Goal: Browse casually

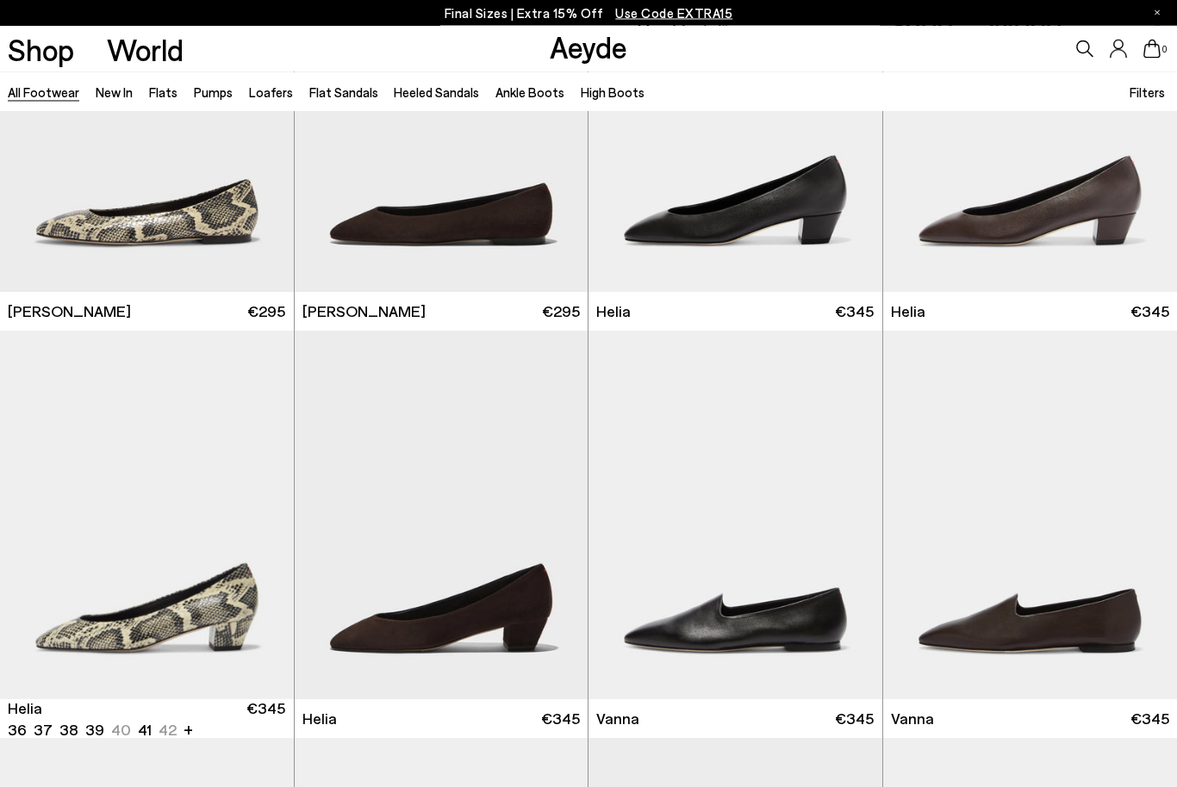
scroll to position [3454, 0]
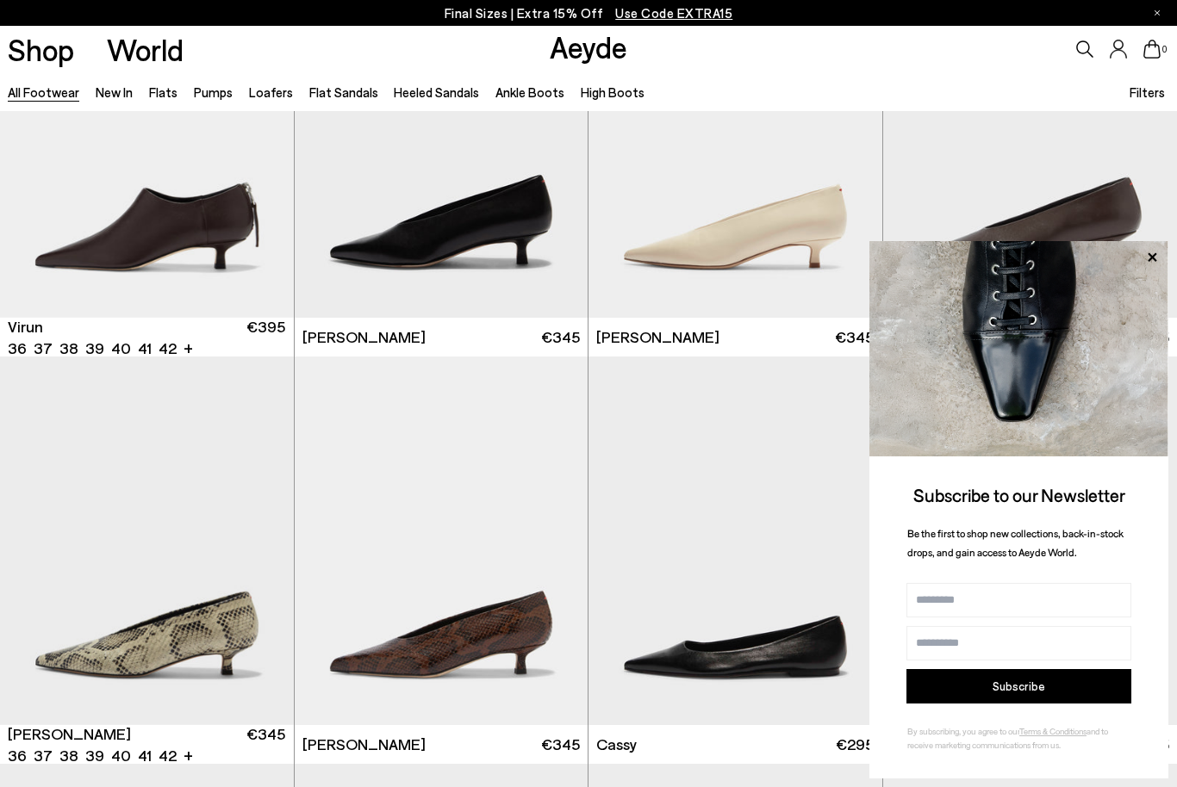
scroll to position [5519, 0]
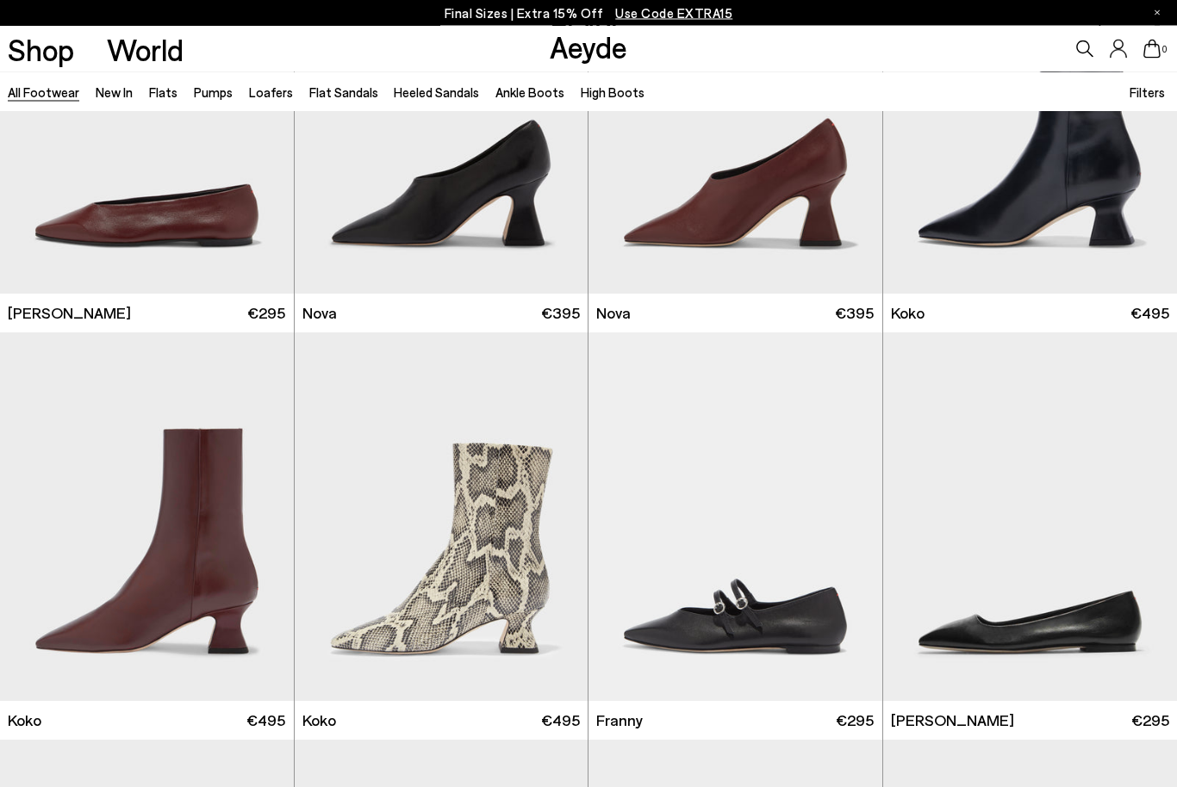
scroll to position [13384, 0]
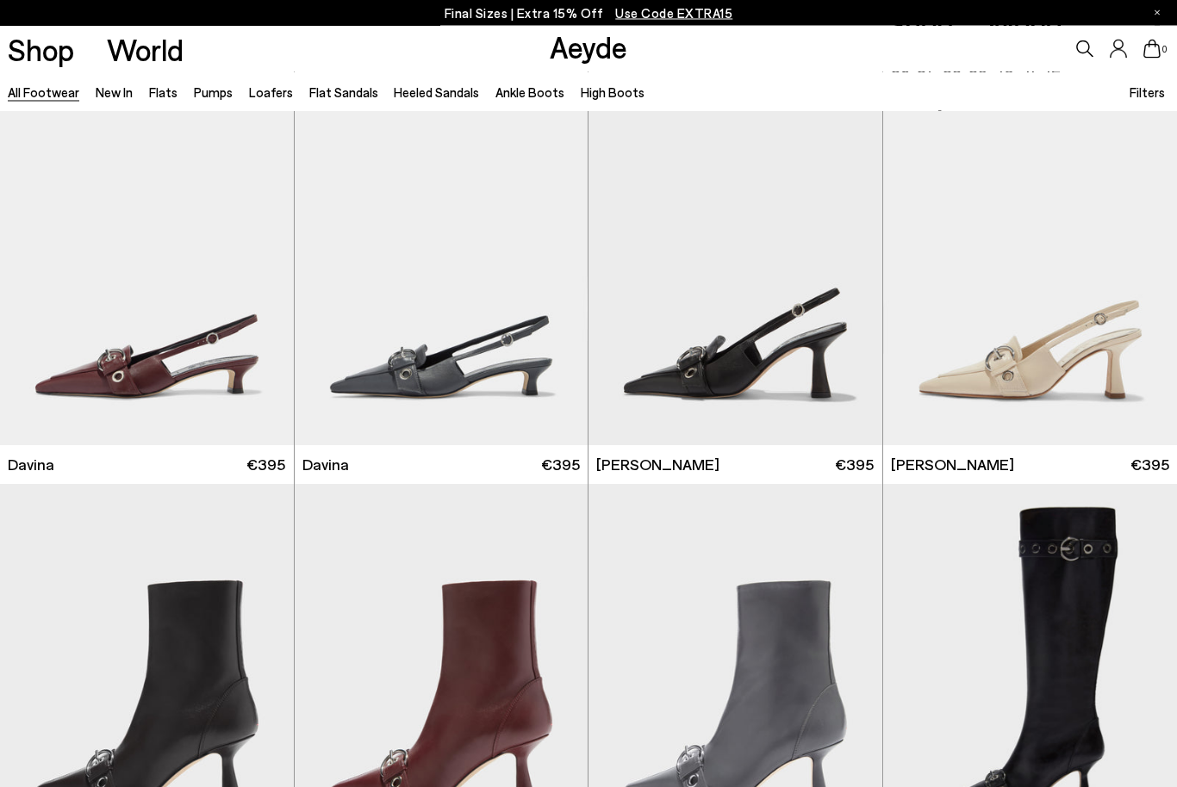
scroll to position [9358, 0]
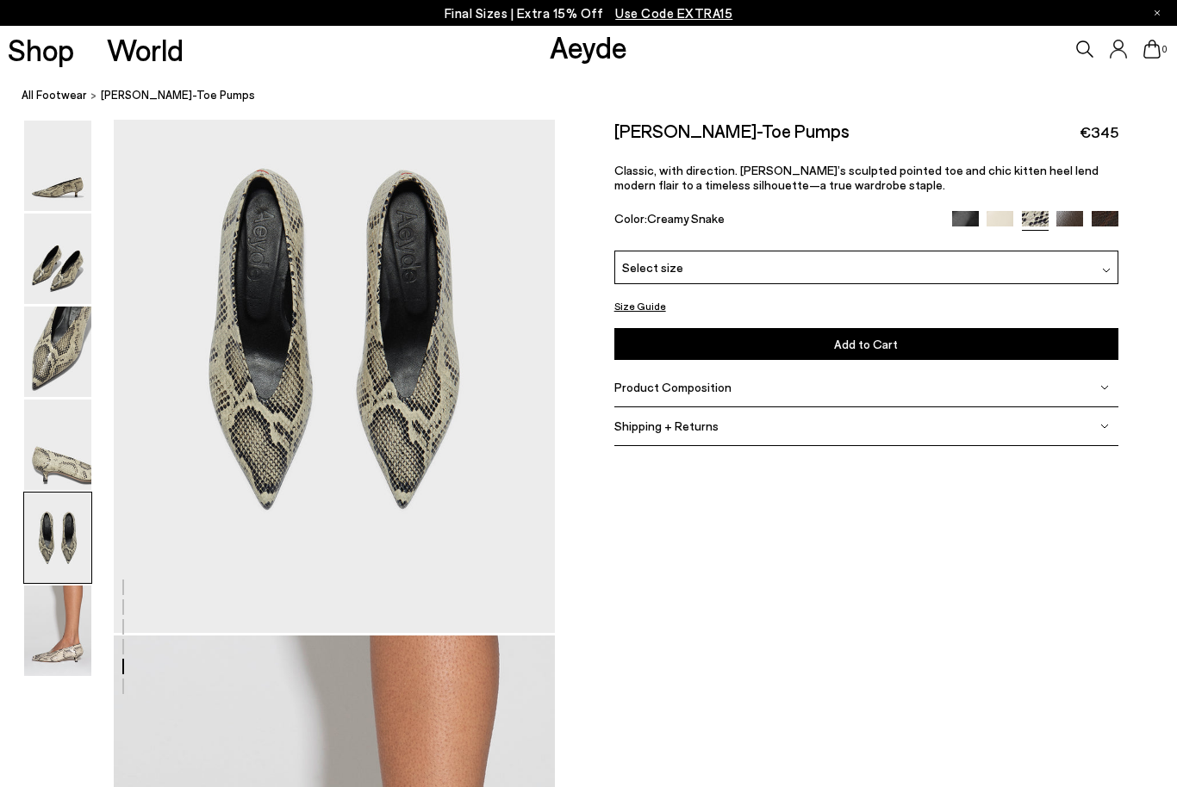
scroll to position [2365, 0]
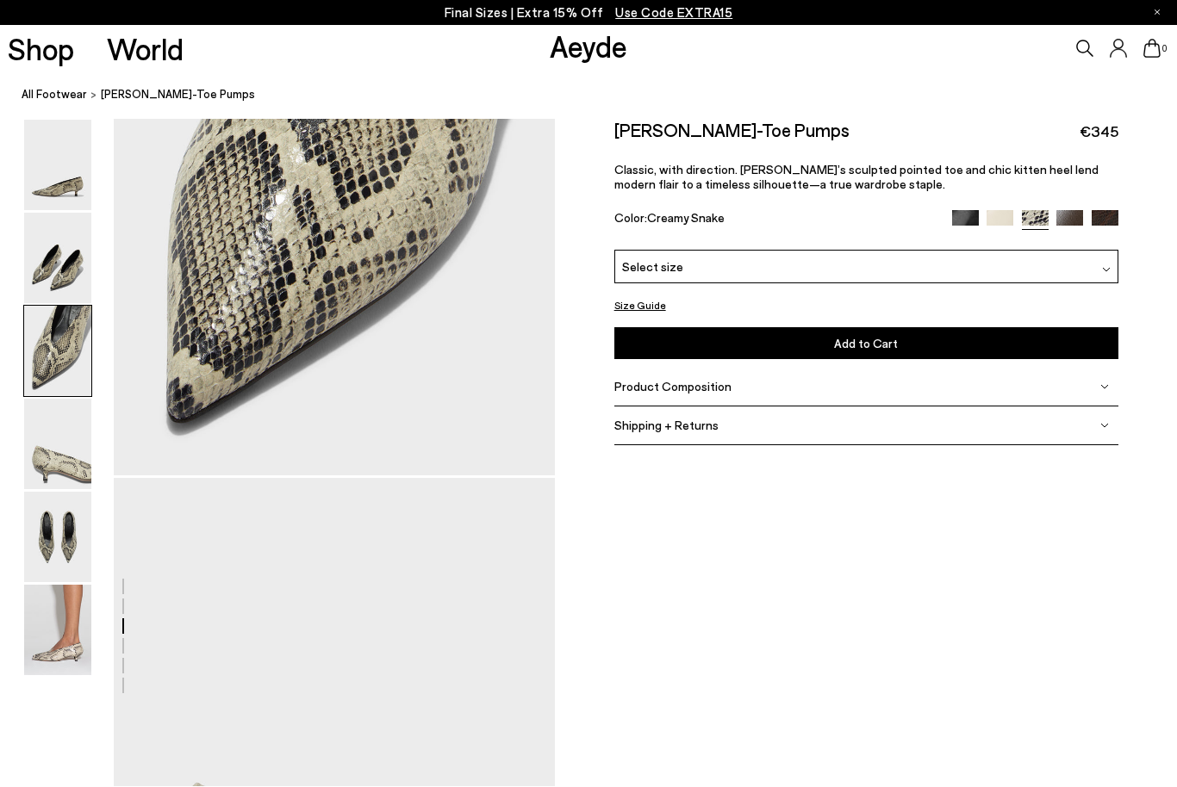
click at [65, 162] on img at bounding box center [57, 166] width 67 height 90
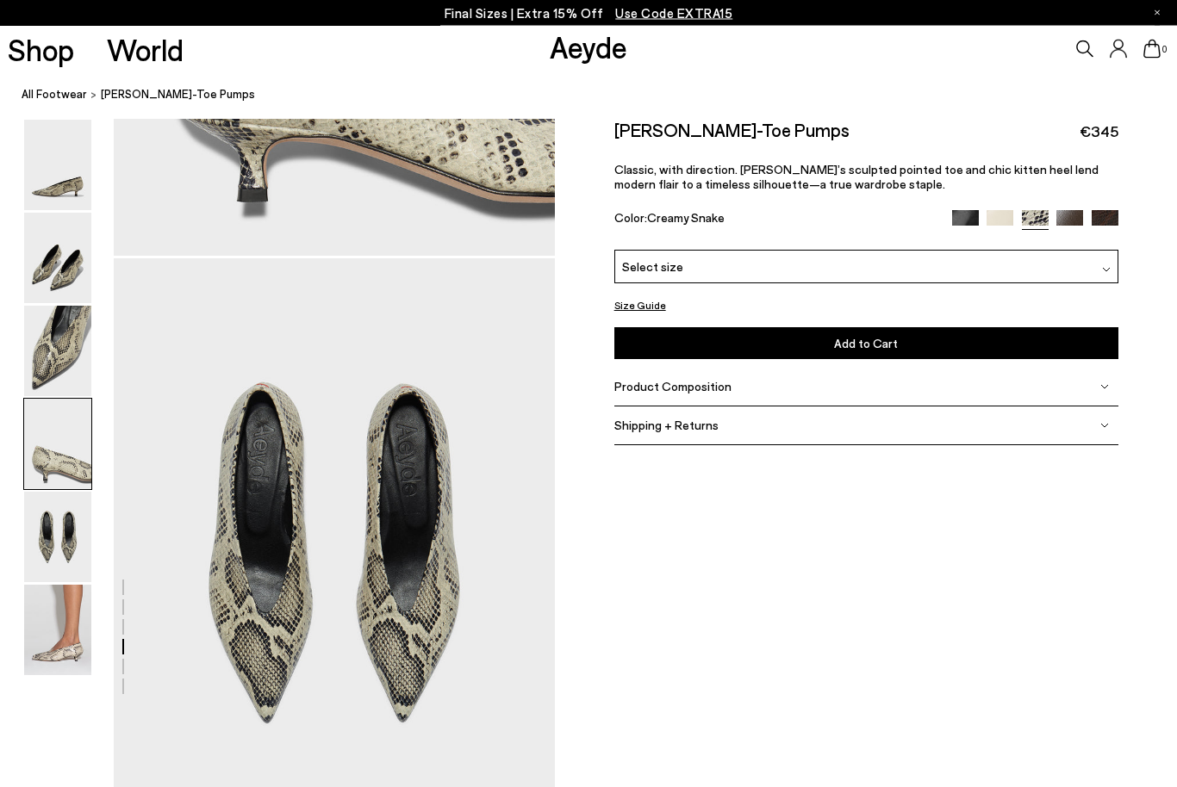
scroll to position [1774, 0]
